Goal: Information Seeking & Learning: Understand process/instructions

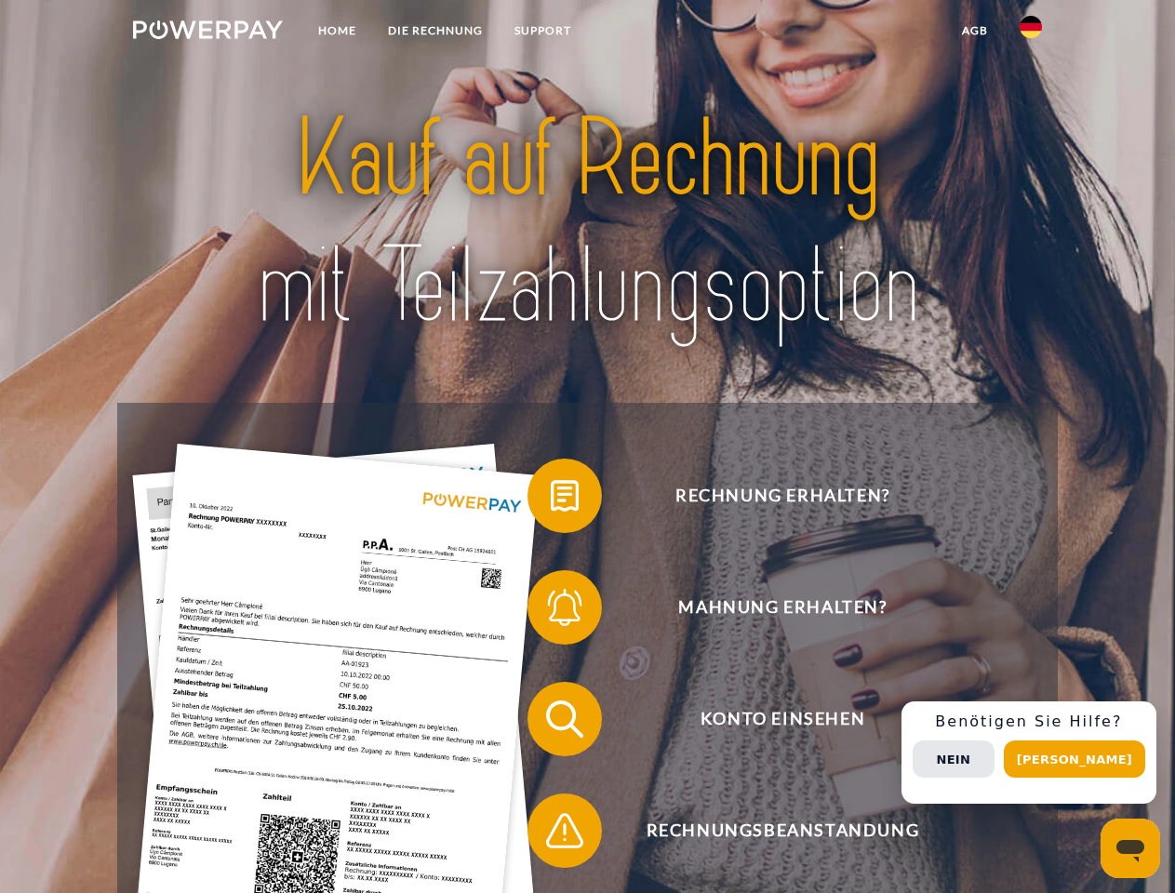
click at [207, 33] on img at bounding box center [208, 29] width 150 height 19
click at [1031, 33] on img at bounding box center [1030, 27] width 22 height 22
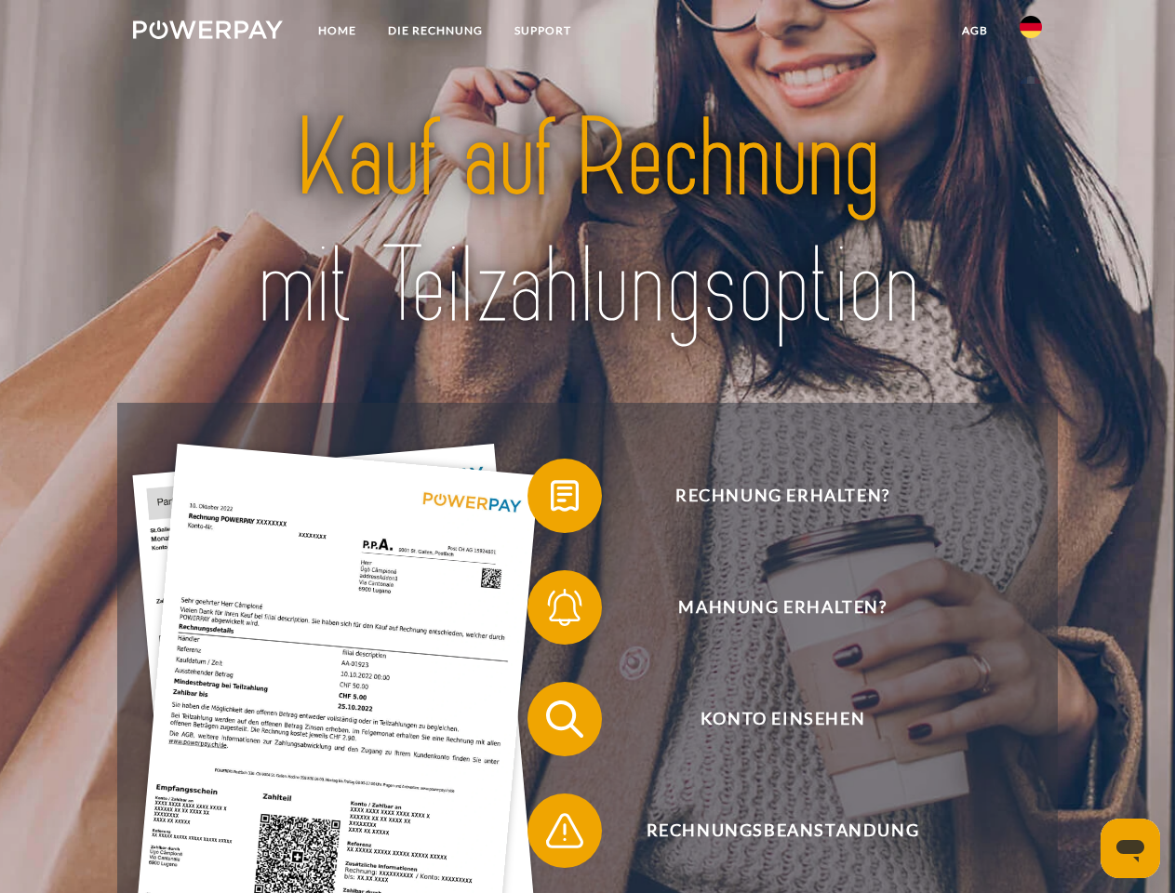
click at [974, 31] on link "agb" at bounding box center [975, 30] width 58 height 33
click at [551, 499] on span at bounding box center [536, 495] width 93 height 93
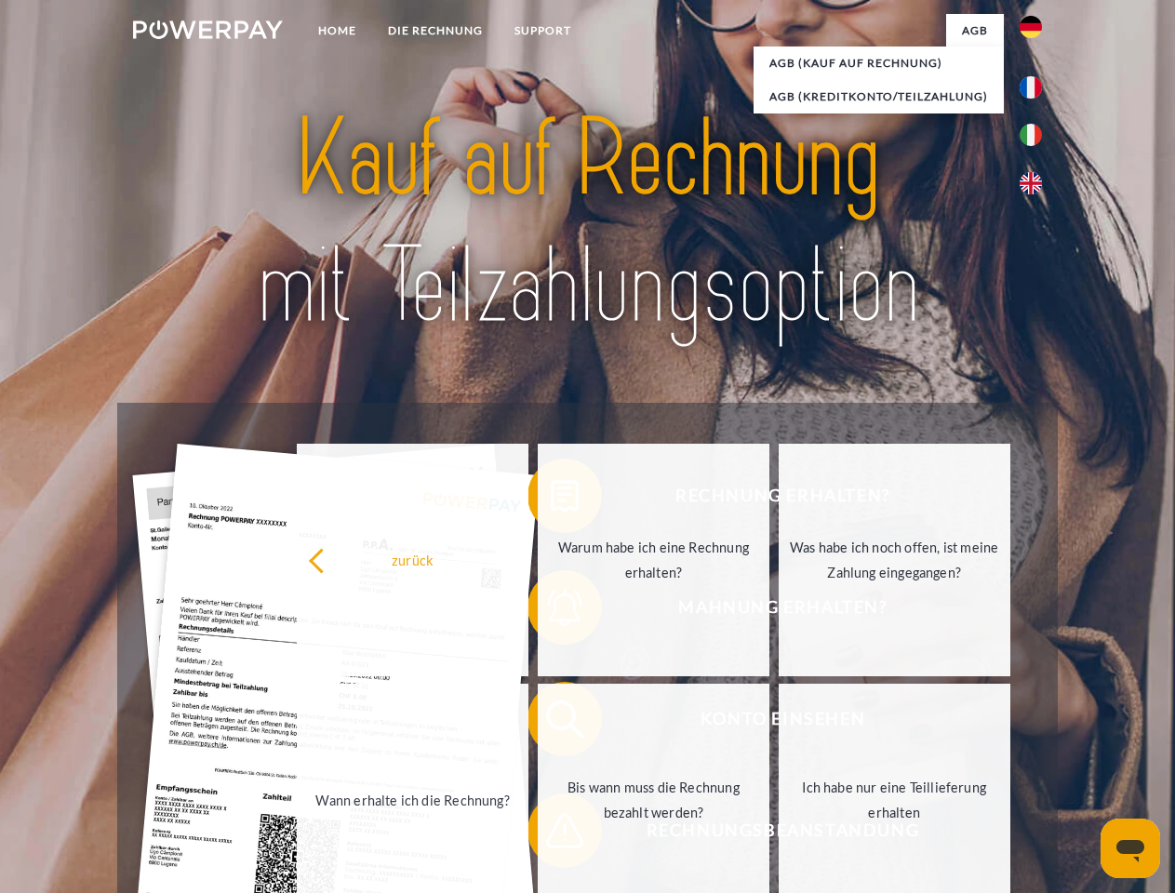
click at [551, 611] on div "Rechnung erhalten? Mahnung erhalten? Konto einsehen" at bounding box center [586, 775] width 939 height 744
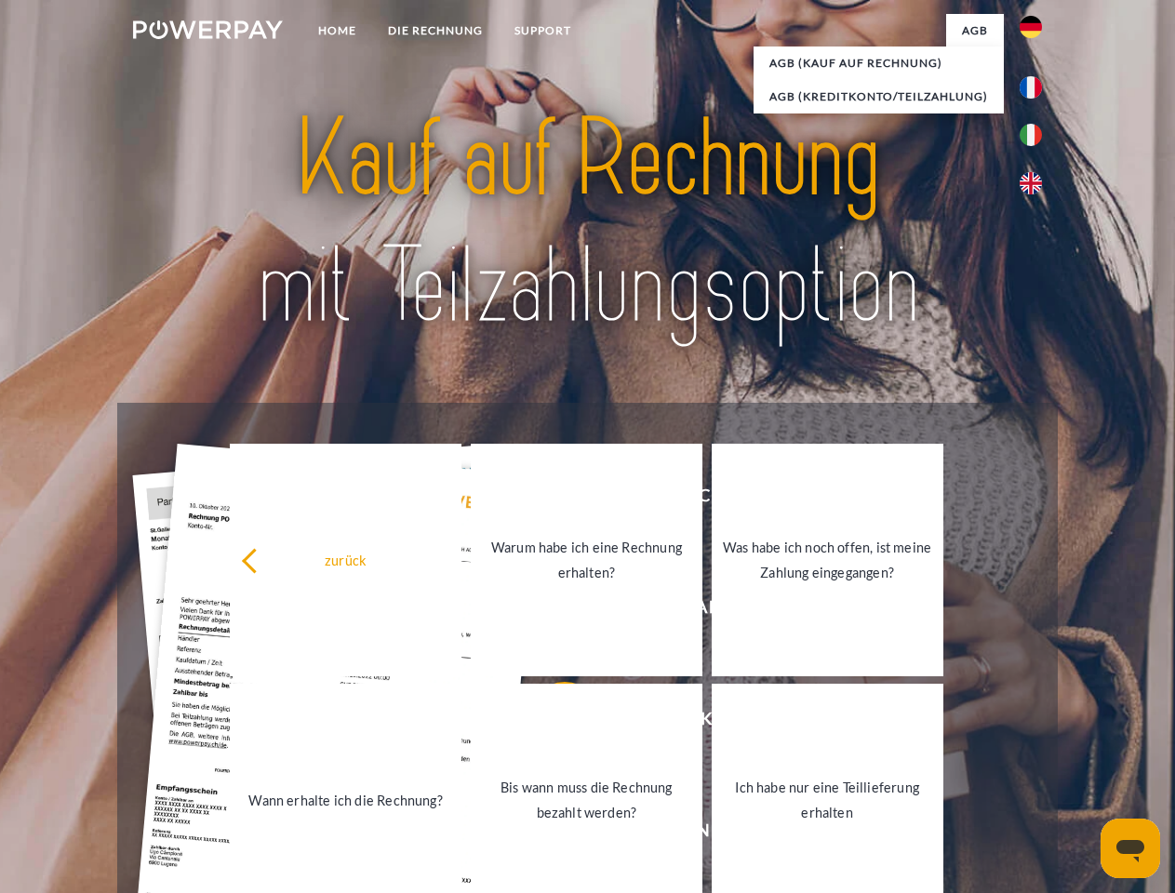
click at [551, 723] on link "Bis wann muss die Rechnung bezahlt werden?" at bounding box center [587, 800] width 232 height 233
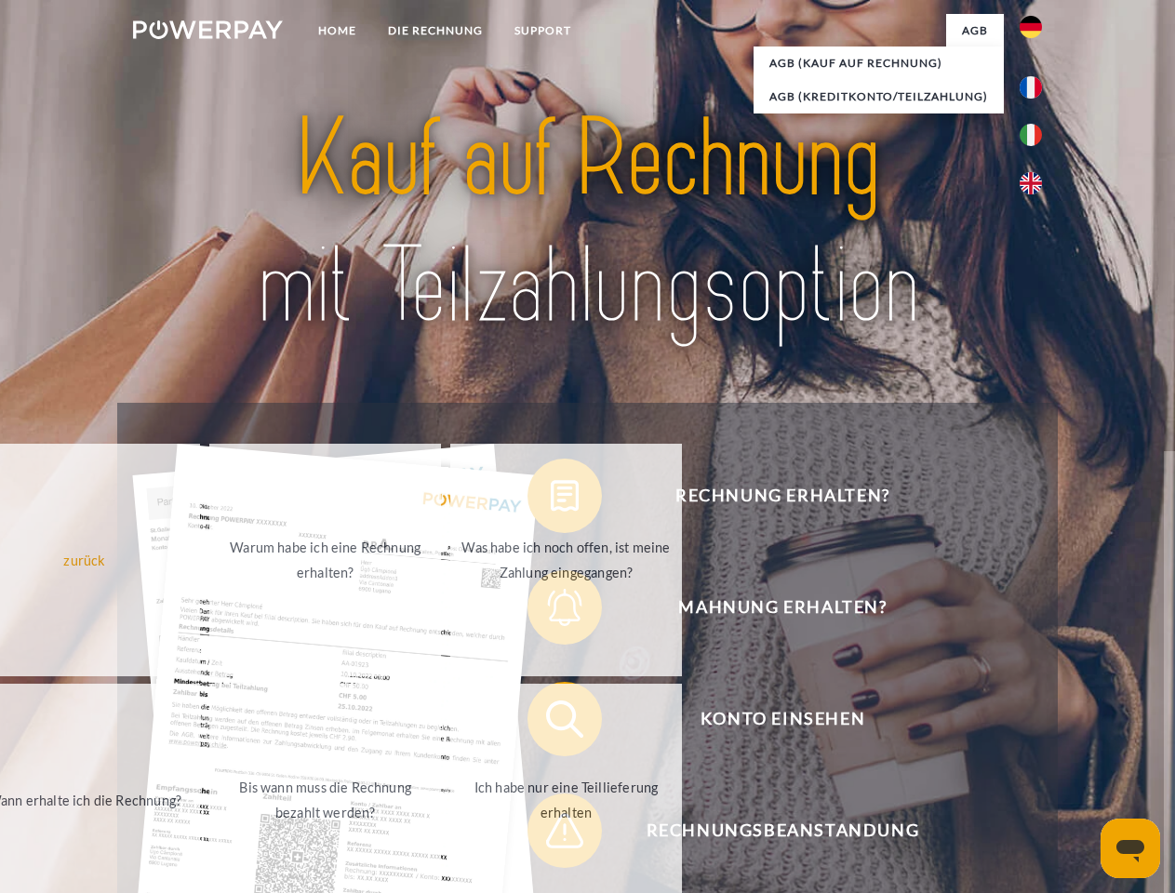
click at [551, 834] on span at bounding box center [536, 830] width 93 height 93
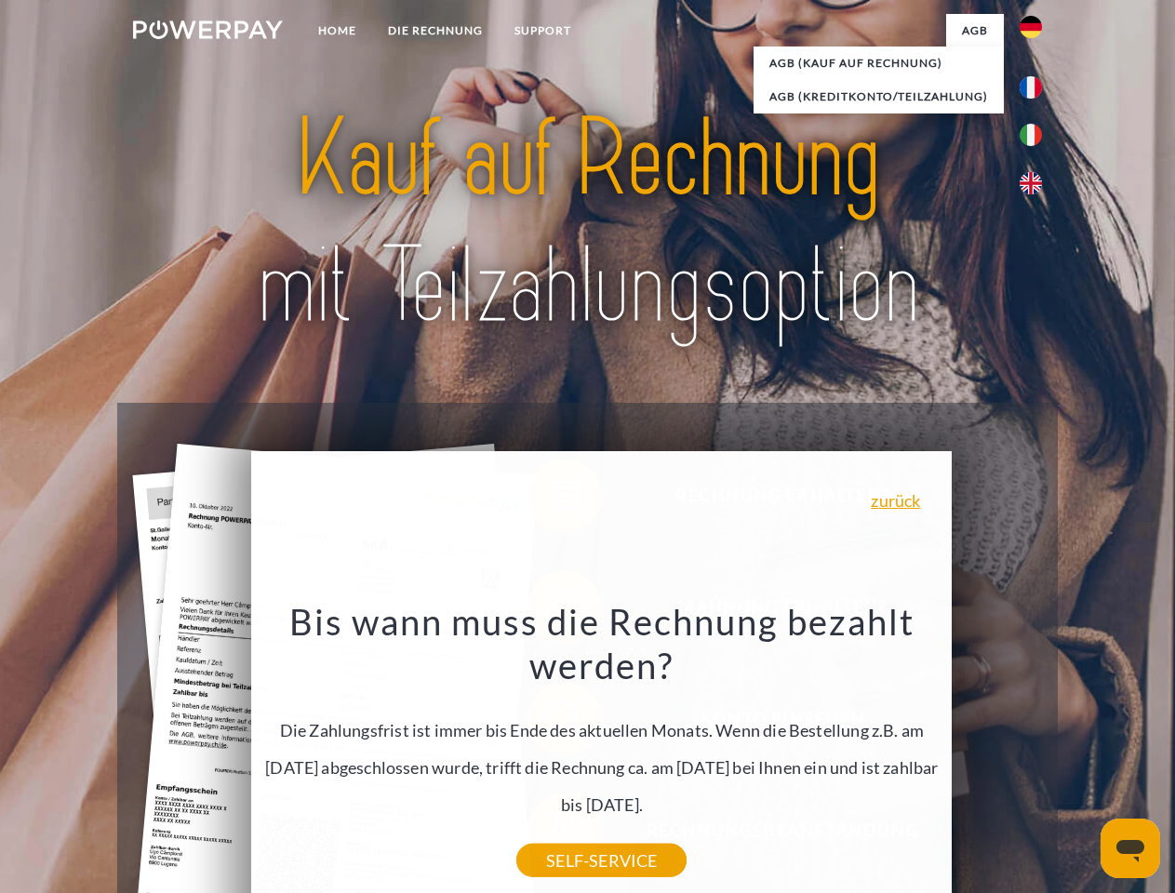
click at [1035, 752] on div "Rechnung erhalten? Mahnung erhalten? Konto einsehen" at bounding box center [586, 775] width 939 height 744
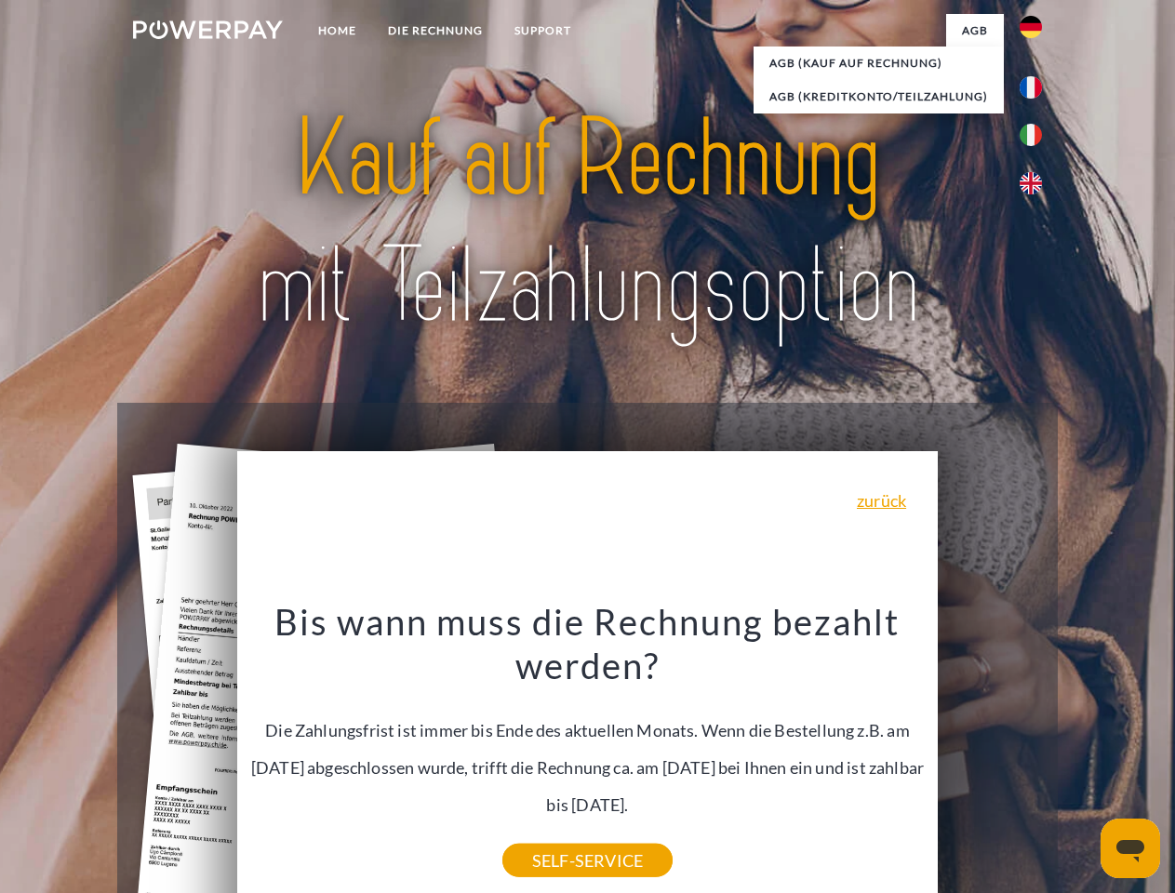
click at [990, 756] on span "Konto einsehen" at bounding box center [782, 719] width 456 height 74
click at [1081, 759] on header "Home DIE RECHNUNG SUPPORT" at bounding box center [587, 642] width 1175 height 1285
